Goal: Information Seeking & Learning: Find specific fact

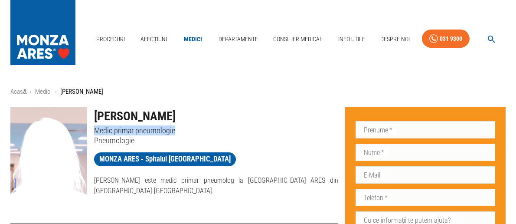
drag, startPoint x: 95, startPoint y: 129, endPoint x: 177, endPoint y: 128, distance: 82.4
click at [177, 128] on p "Medic primar pneumologie" at bounding box center [216, 130] width 244 height 10
click at [113, 115] on h1 "[PERSON_NAME]" at bounding box center [216, 116] width 244 height 18
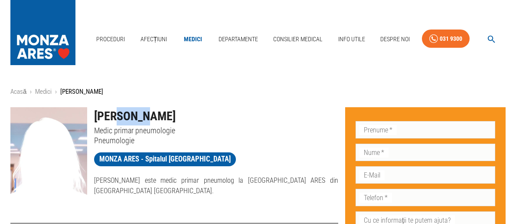
click at [113, 115] on h1 "[PERSON_NAME]" at bounding box center [216, 116] width 244 height 18
copy h1 "[PERSON_NAME]"
drag, startPoint x: 60, startPoint y: 91, endPoint x: 116, endPoint y: 91, distance: 55.5
click at [116, 91] on ol "Acasă › Medici › [PERSON_NAME]" at bounding box center [257, 92] width 495 height 10
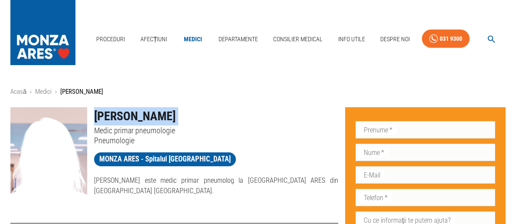
copy p "[PERSON_NAME]"
click at [495, 39] on icon "button" at bounding box center [492, 39] width 10 height 10
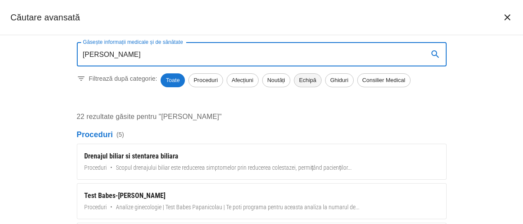
type input "[PERSON_NAME]"
click at [312, 84] on span "Echipă" at bounding box center [307, 80] width 27 height 9
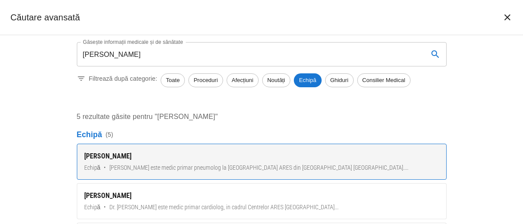
click at [268, 165] on span "[PERSON_NAME] este medic primar pneumolog la MONZA ARES din [GEOGRAPHIC_DATA] […" at bounding box center [258, 167] width 299 height 9
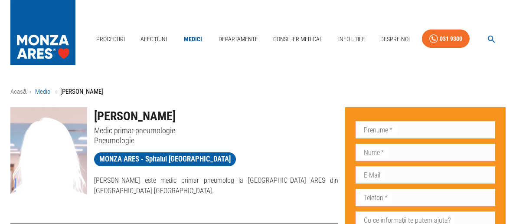
click at [39, 92] on link "Medici" at bounding box center [43, 92] width 16 height 8
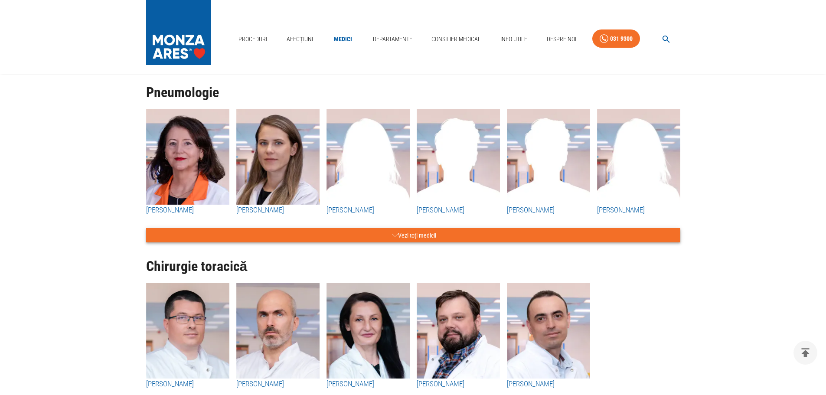
scroll to position [2082, 0]
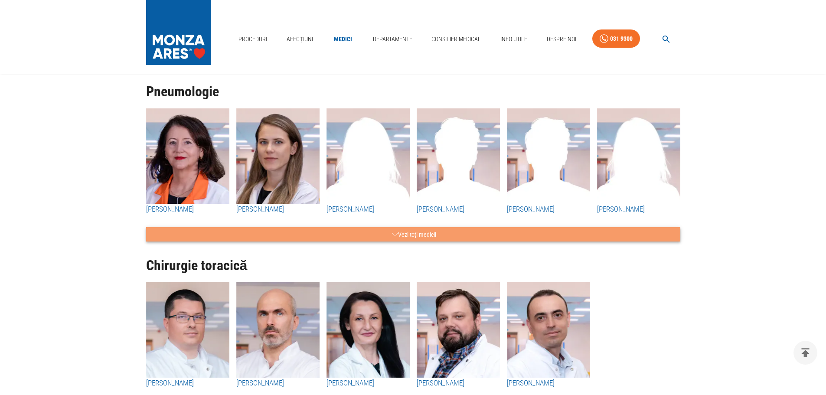
click at [374, 223] on button "Vezi toți medicii" at bounding box center [413, 234] width 534 height 14
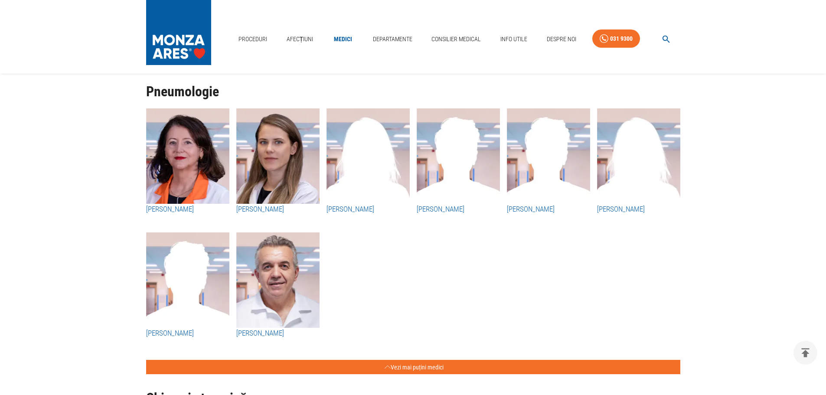
click at [351, 197] on img "button" at bounding box center [368, 155] width 83 height 95
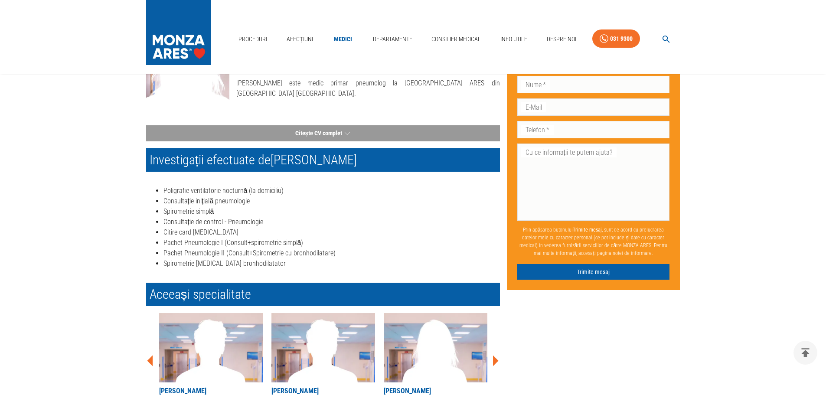
scroll to position [87, 0]
